Goal: Check status

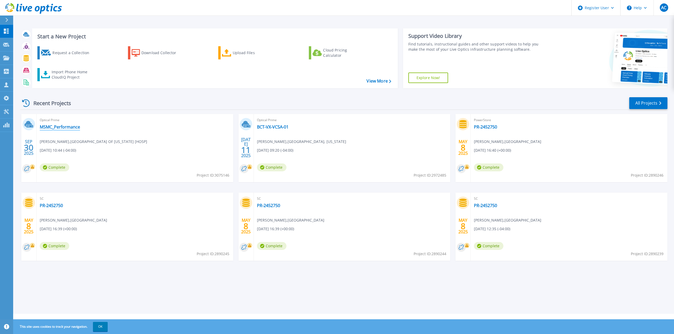
click at [68, 129] on link "MSMC_Performance" at bounding box center [60, 126] width 40 height 5
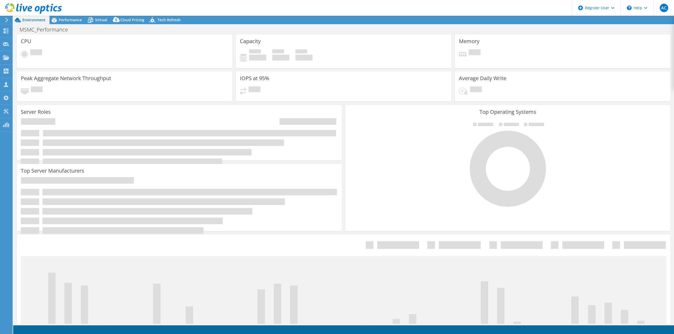
select select "USD"
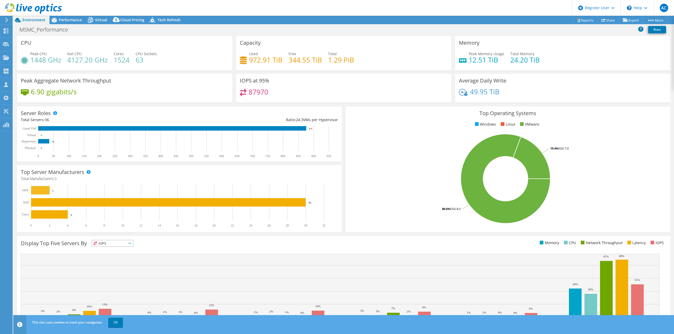
click at [40, 191] on rect at bounding box center [40, 190] width 18 height 8
